Goal: Task Accomplishment & Management: Complete application form

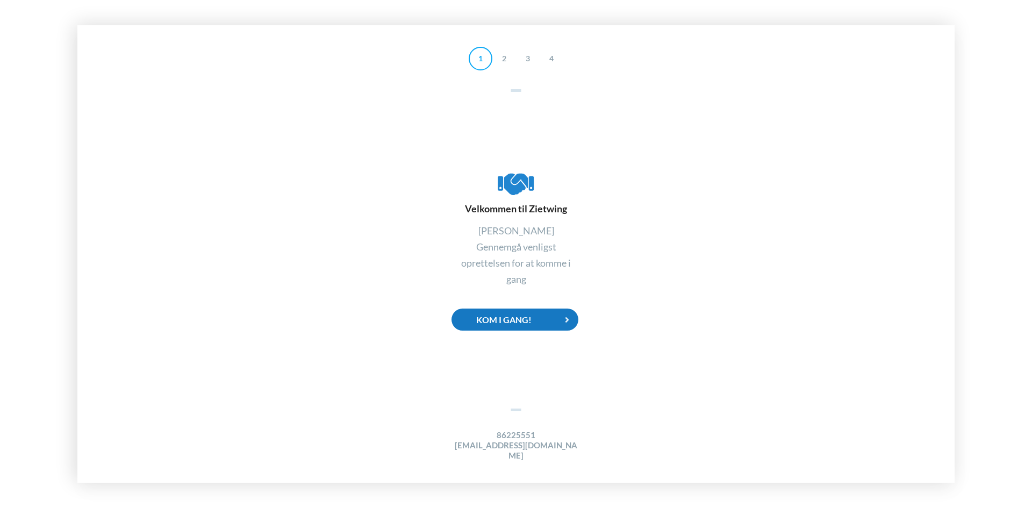
click at [512, 323] on div "Kom i gang!" at bounding box center [514, 319] width 127 height 22
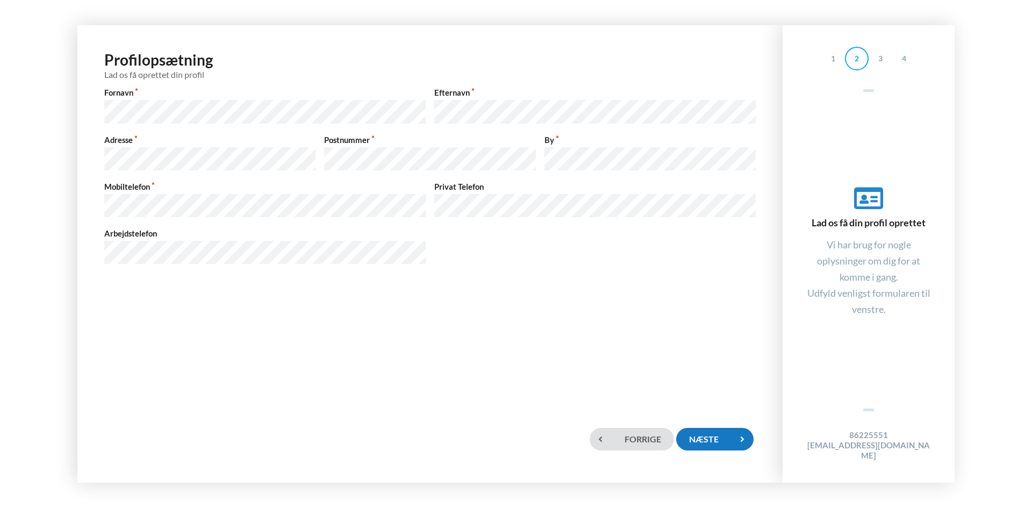
click at [712, 441] on div "Næste" at bounding box center [714, 439] width 77 height 22
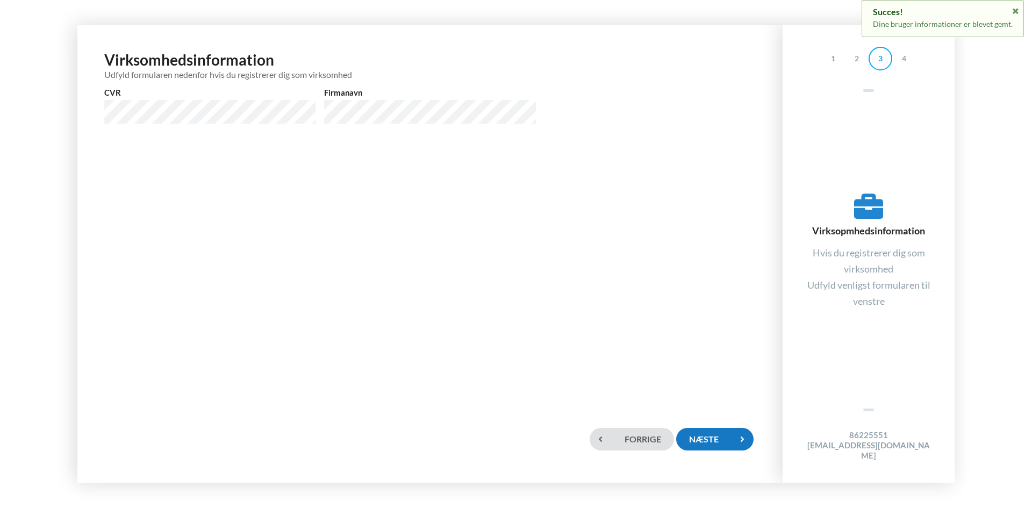
click at [701, 441] on div "Næste" at bounding box center [714, 439] width 77 height 22
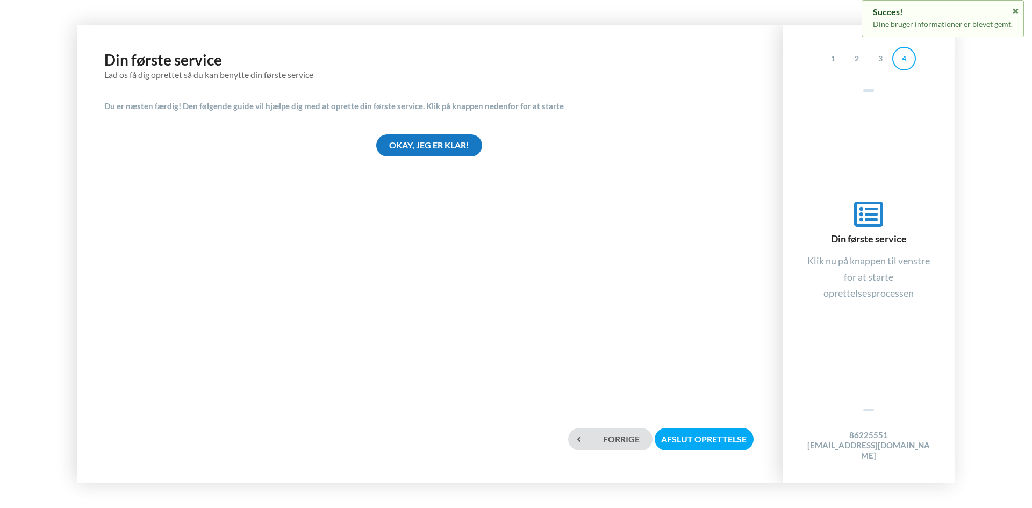
click at [410, 148] on div "Okay, jeg er klar!" at bounding box center [429, 145] width 106 height 22
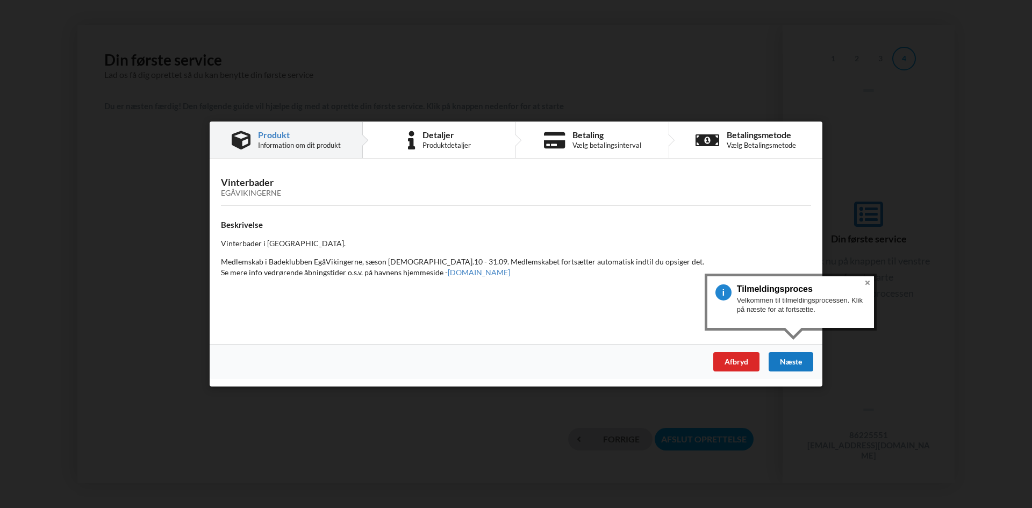
click at [786, 360] on div "Næste" at bounding box center [790, 361] width 45 height 19
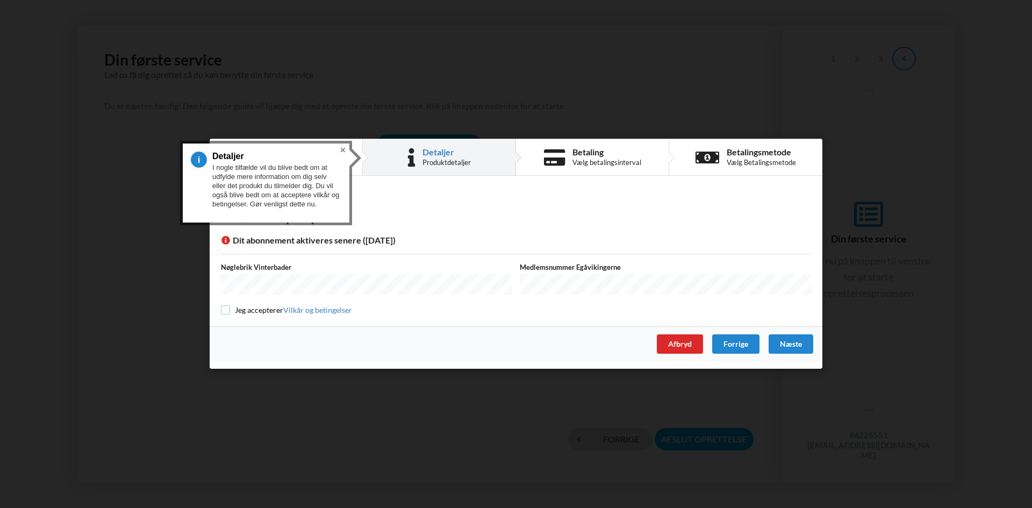
click at [225, 311] on input "checkbox" at bounding box center [225, 309] width 9 height 9
checkbox input "true"
click at [782, 347] on div "Næste" at bounding box center [790, 344] width 45 height 19
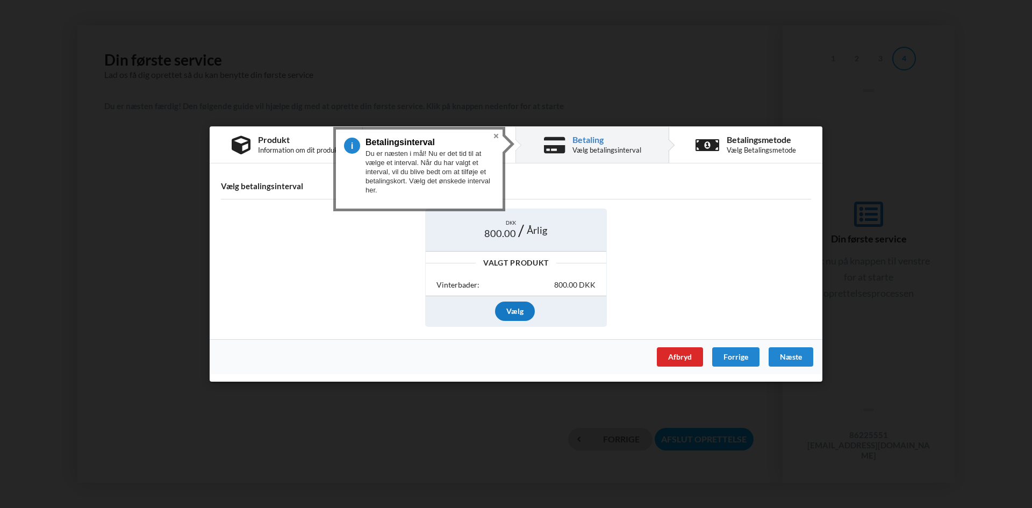
click at [517, 317] on div "Vælg" at bounding box center [515, 310] width 40 height 19
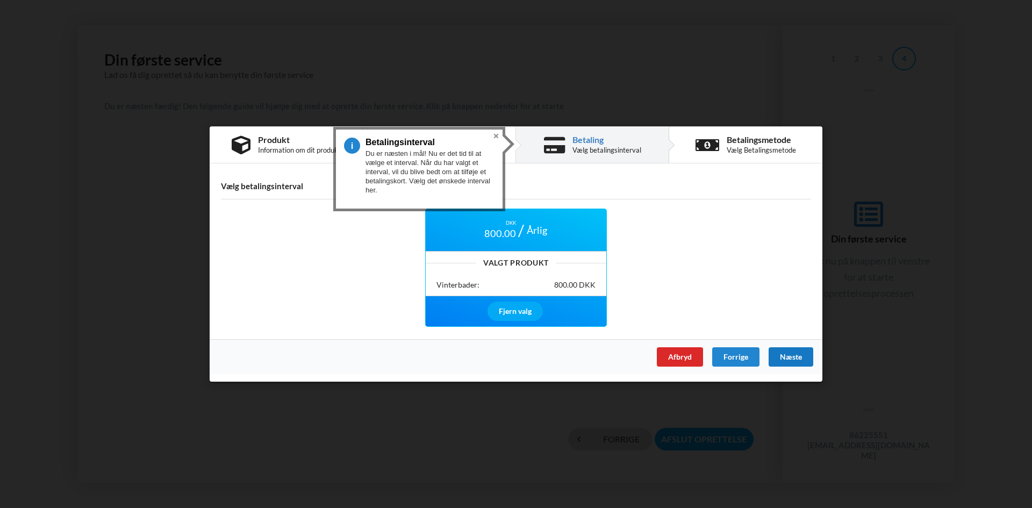
click at [797, 361] on div "Næste" at bounding box center [790, 356] width 45 height 19
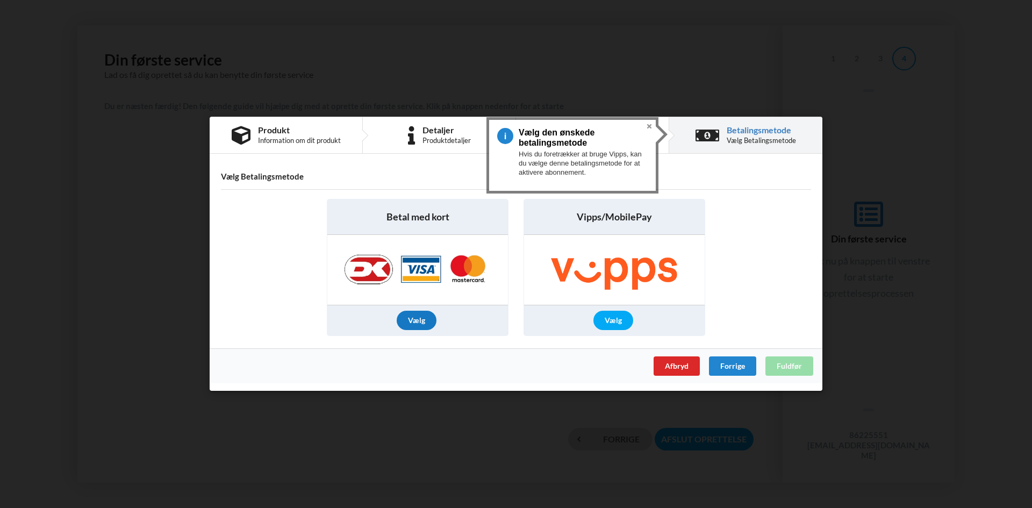
click at [416, 325] on div "Vælg" at bounding box center [417, 320] width 40 height 19
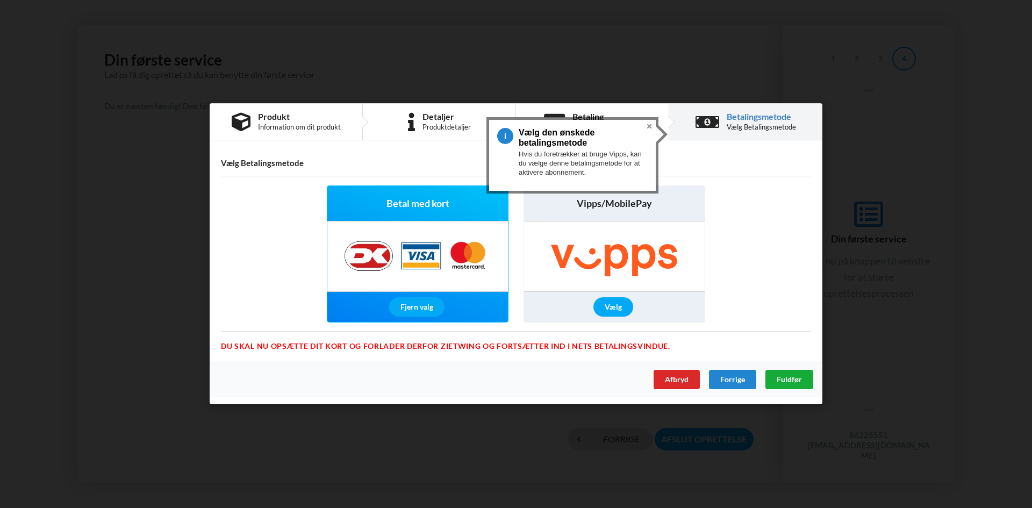
click at [785, 383] on span "Fuldfør" at bounding box center [789, 379] width 25 height 9
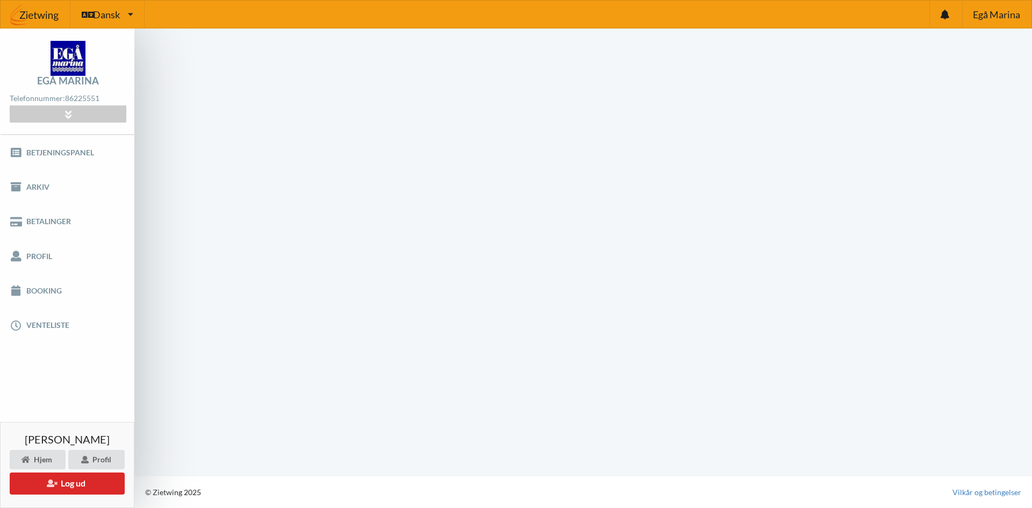
scroll to position [1, 0]
